Goal: Complete application form

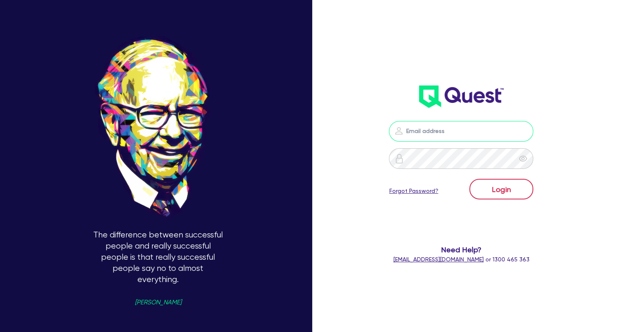
type input "[EMAIL_ADDRESS][DOMAIN_NAME]"
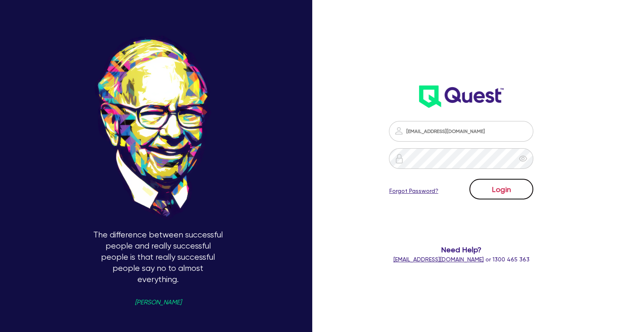
click at [489, 187] on button "Login" at bounding box center [502, 189] width 64 height 21
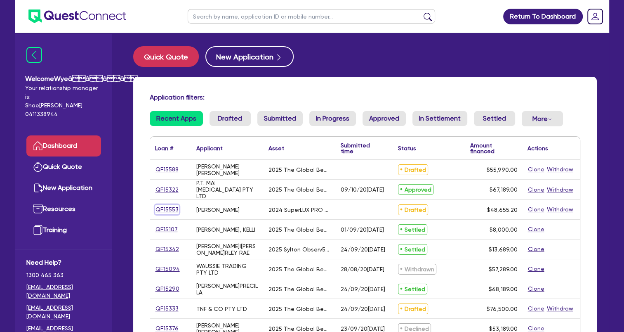
click at [172, 210] on link "QF15553" at bounding box center [167, 209] width 24 height 9
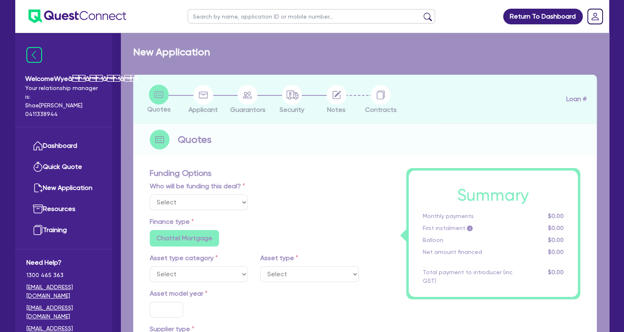
select select "Quest Finance - Own Book"
select select "TERTIARY_ASSETS"
type input "2024"
type input "60,819"
type input "12,163.8"
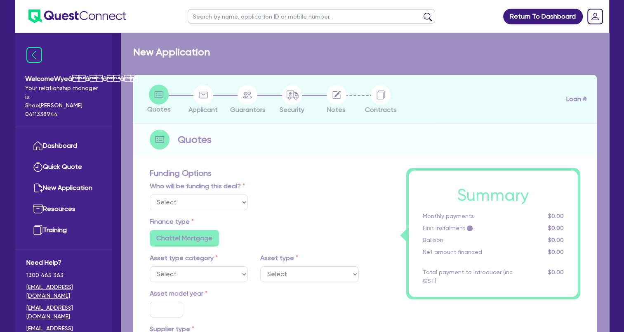
type input "5"
type input "2,432.76"
type input "17.95"
select select "BEAUTY_EQUIPMENT"
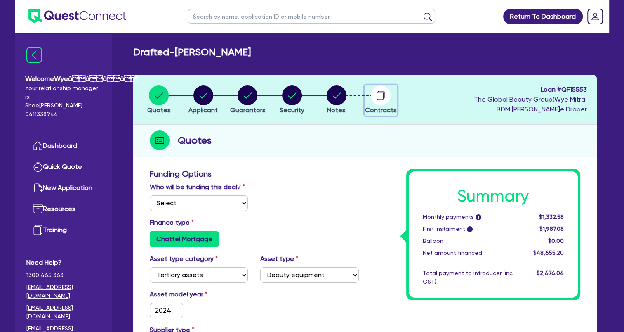
click at [381, 93] on circle "button" at bounding box center [381, 95] width 20 height 20
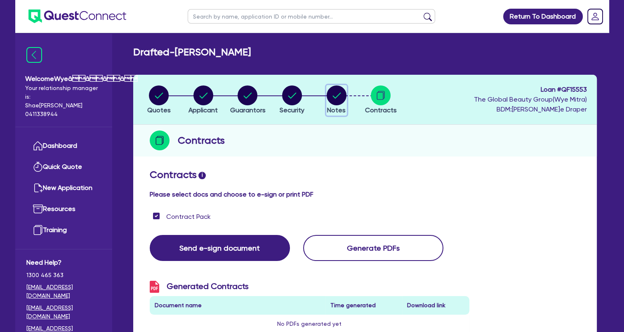
click at [336, 97] on icon "button" at bounding box center [337, 95] width 8 height 6
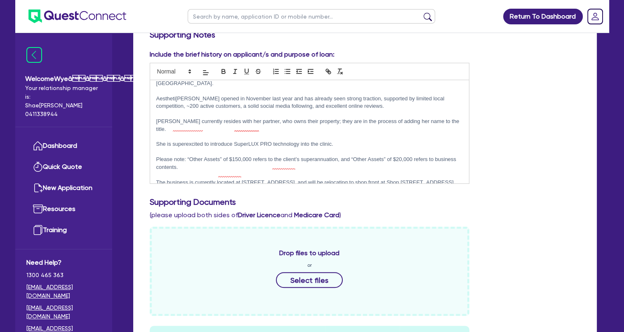
scroll to position [165, 0]
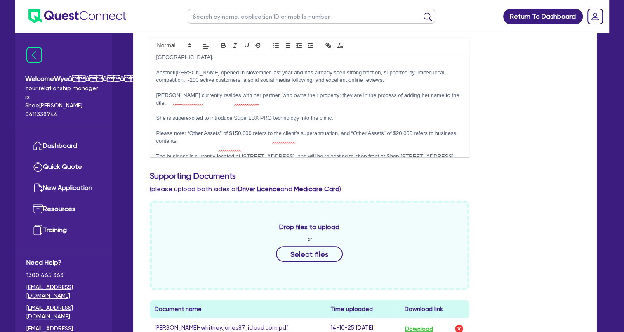
click at [348, 153] on p "The business is currently located at Shop 7, 176 Bourbong Street, Bundaberg, QL…" at bounding box center [309, 156] width 307 height 7
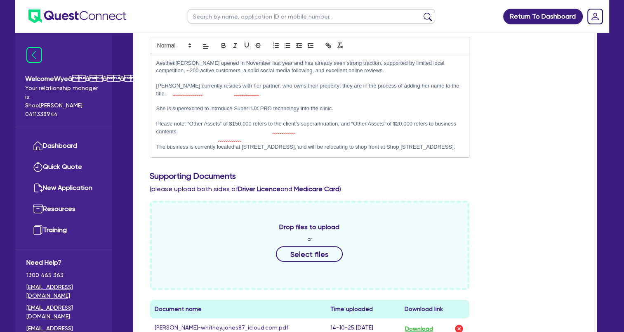
scroll to position [23, 0]
